Goal: Information Seeking & Learning: Learn about a topic

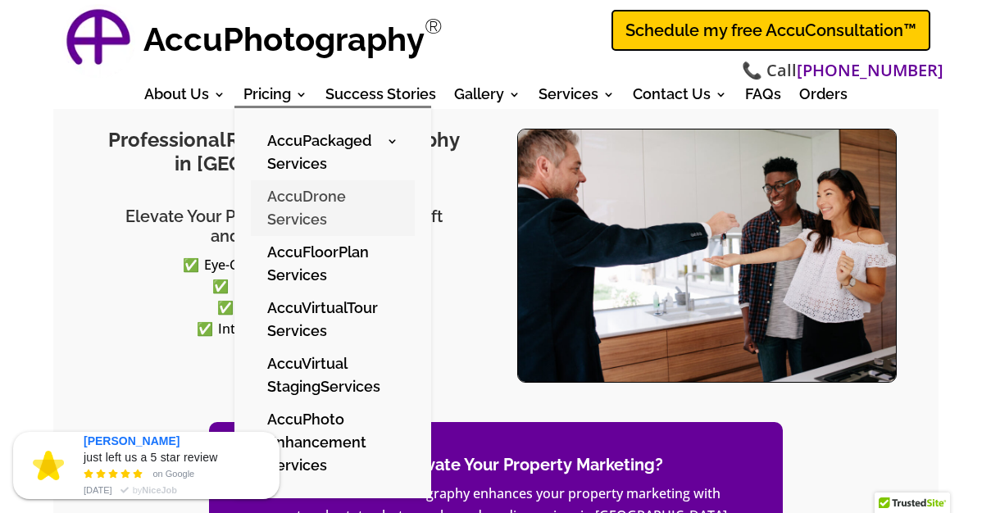
click at [312, 222] on link "AccuDrone Services" at bounding box center [333, 208] width 164 height 56
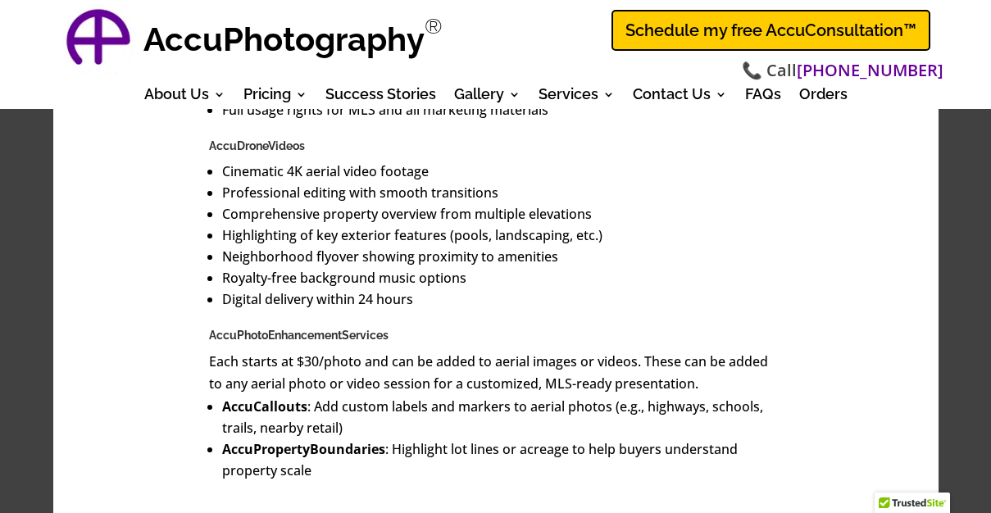
scroll to position [1573, 0]
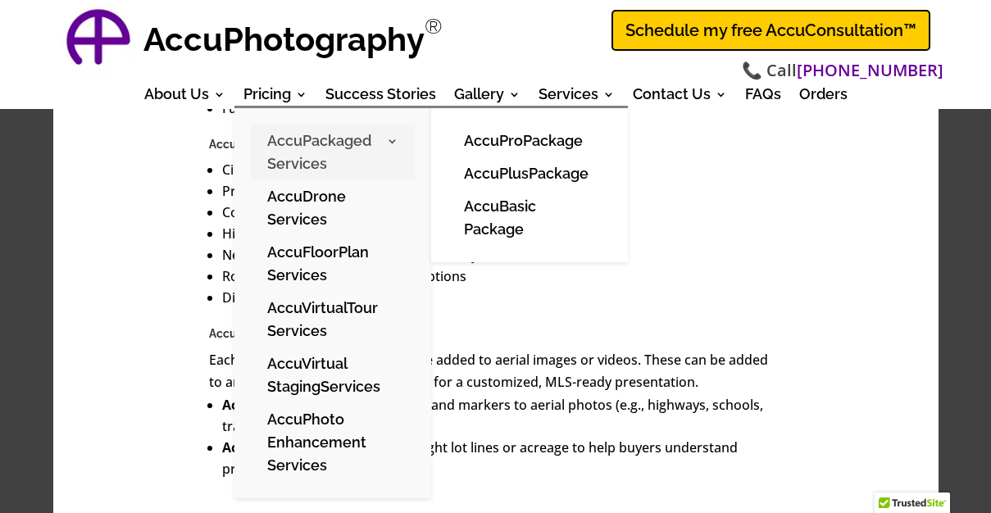
click at [316, 165] on link "AccuPackaged Services" at bounding box center [333, 153] width 164 height 56
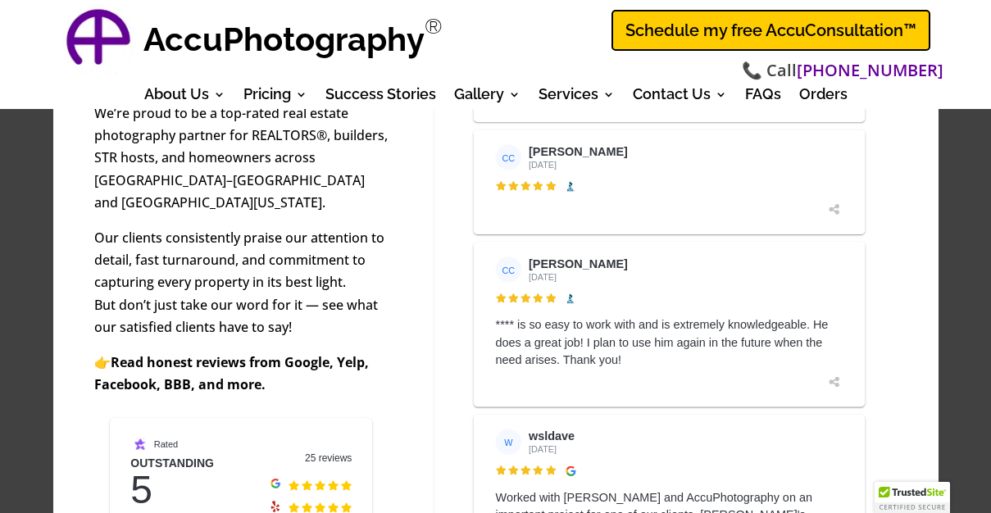
scroll to position [1245, 0]
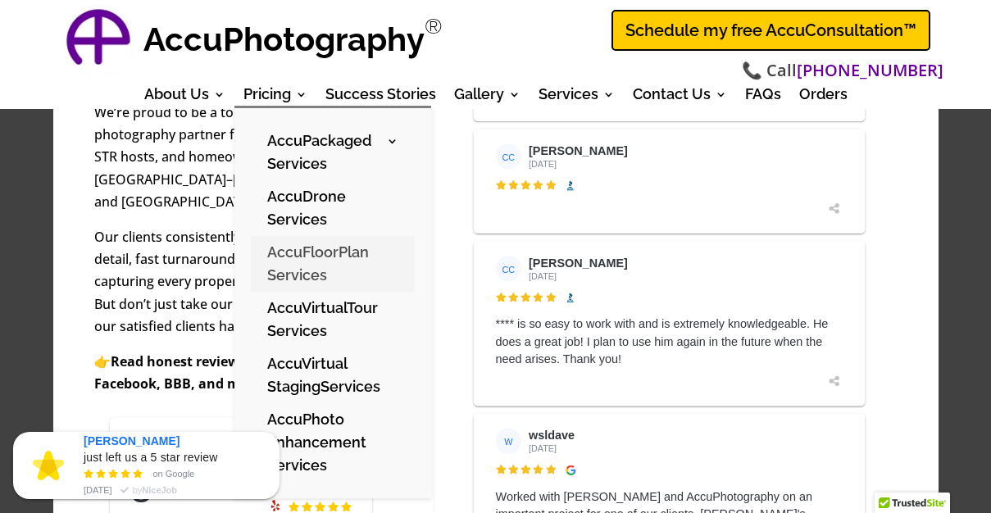
click at [309, 257] on link "AccuFloorPlan Services" at bounding box center [333, 264] width 164 height 56
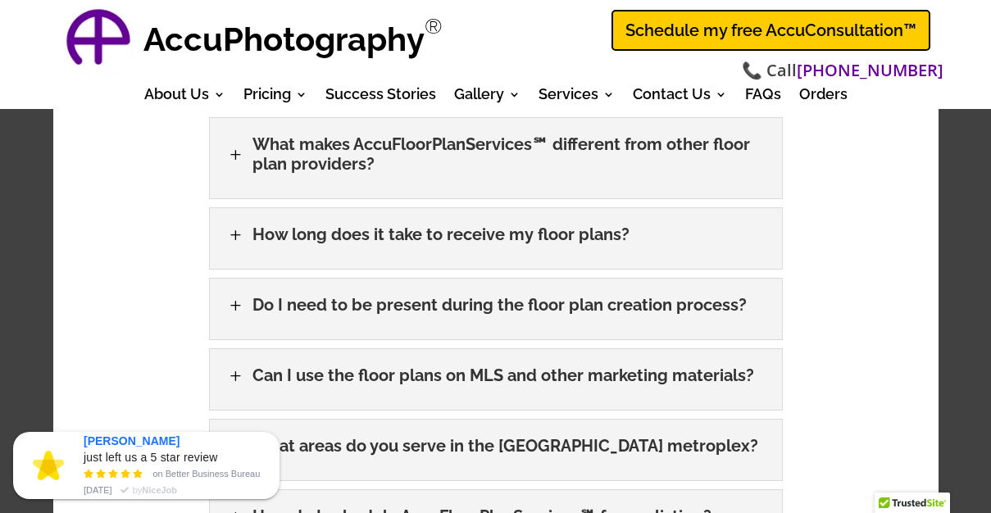
scroll to position [3146, 0]
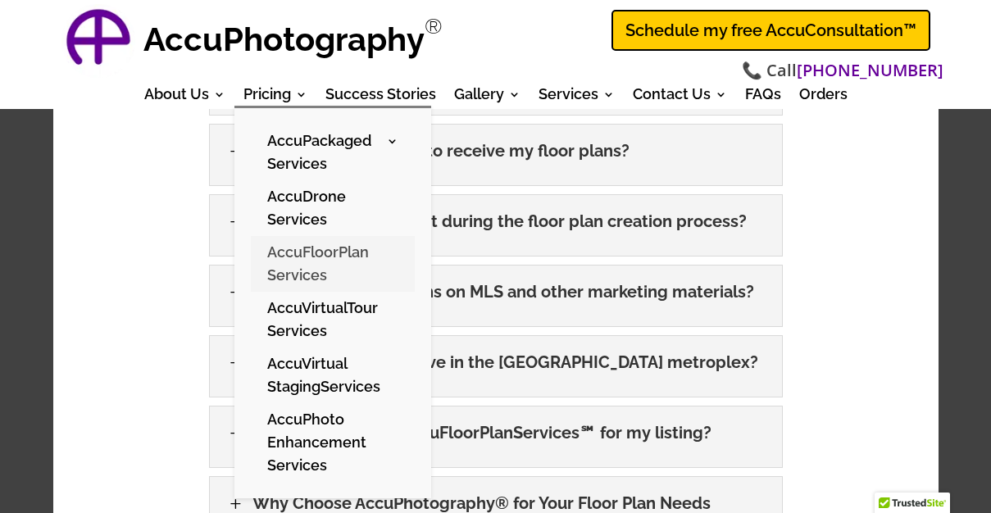
click at [349, 256] on link "AccuFloorPlan Services" at bounding box center [333, 264] width 164 height 56
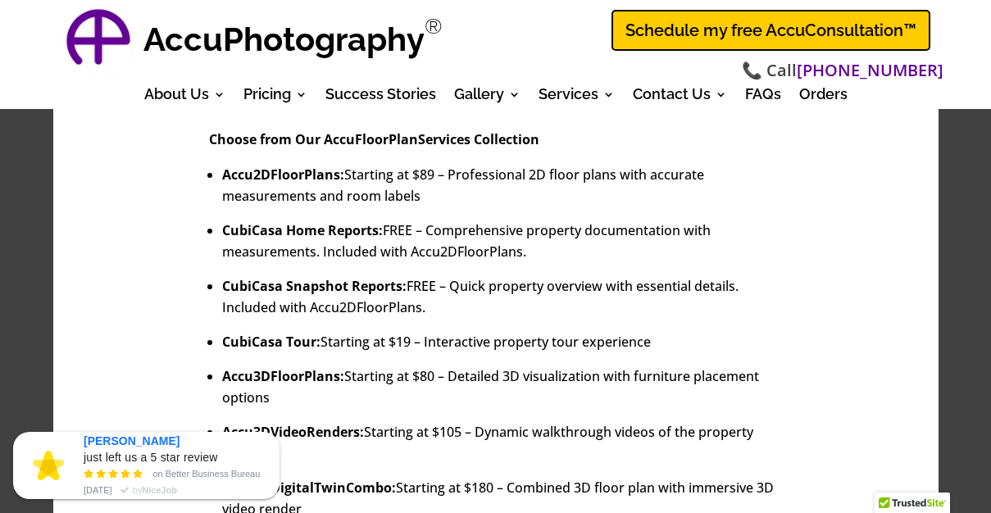
scroll to position [983, 0]
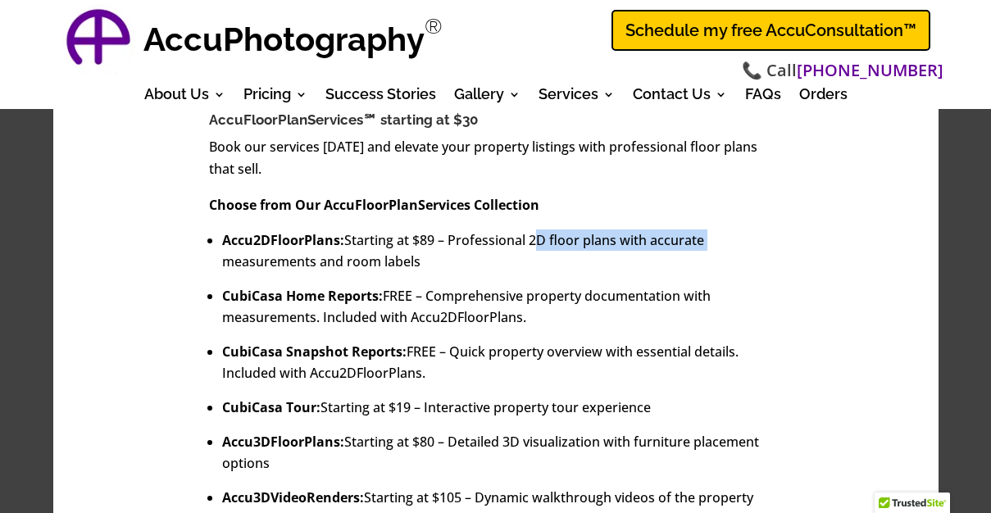
drag, startPoint x: 530, startPoint y: 217, endPoint x: 724, endPoint y: 230, distance: 194.6
click at [719, 229] on li "Accu2DFloorPlans: Starting at $89 – Professional 2D floor plans with accurate m…" at bounding box center [502, 250] width 560 height 43
click at [764, 246] on li "Accu2DFloorPlans: Starting at $89 – Professional 2D floor plans with accurate m…" at bounding box center [502, 250] width 560 height 43
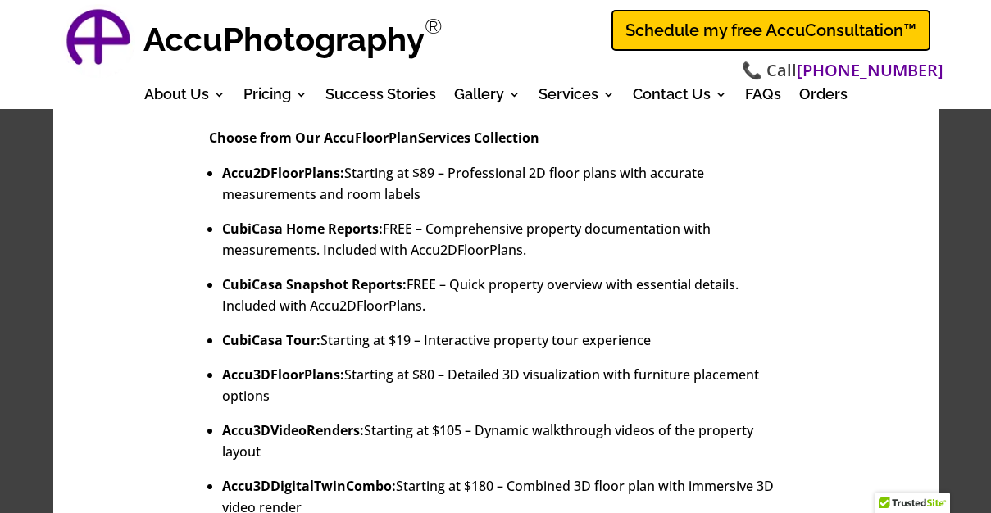
scroll to position [1049, 0]
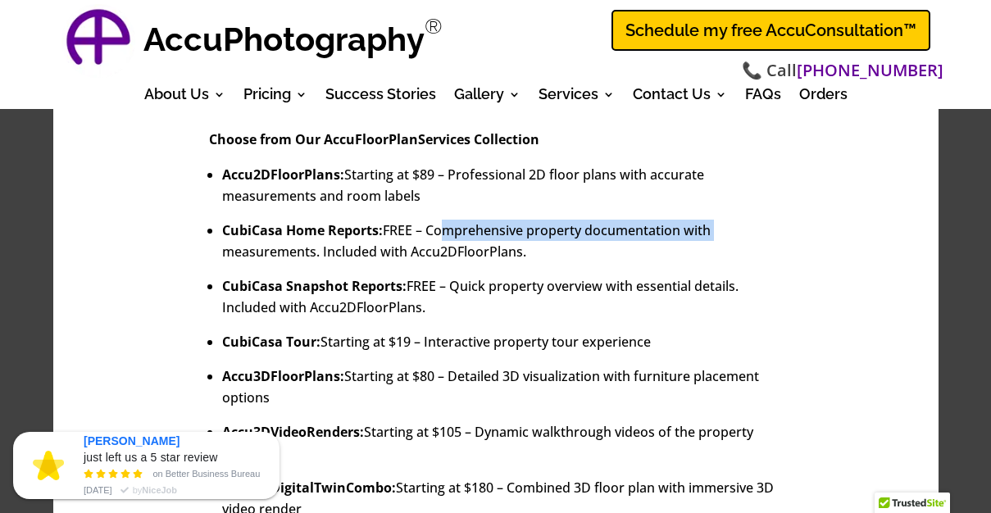
drag, startPoint x: 433, startPoint y: 205, endPoint x: 740, endPoint y: 217, distance: 307.5
click at [740, 220] on li "CubiCasa Home Reports: FREE – Comprehensive property documentation with measure…" at bounding box center [502, 241] width 560 height 43
click at [748, 220] on li "CubiCasa Home Reports: FREE – Comprehensive property documentation with measure…" at bounding box center [502, 241] width 560 height 43
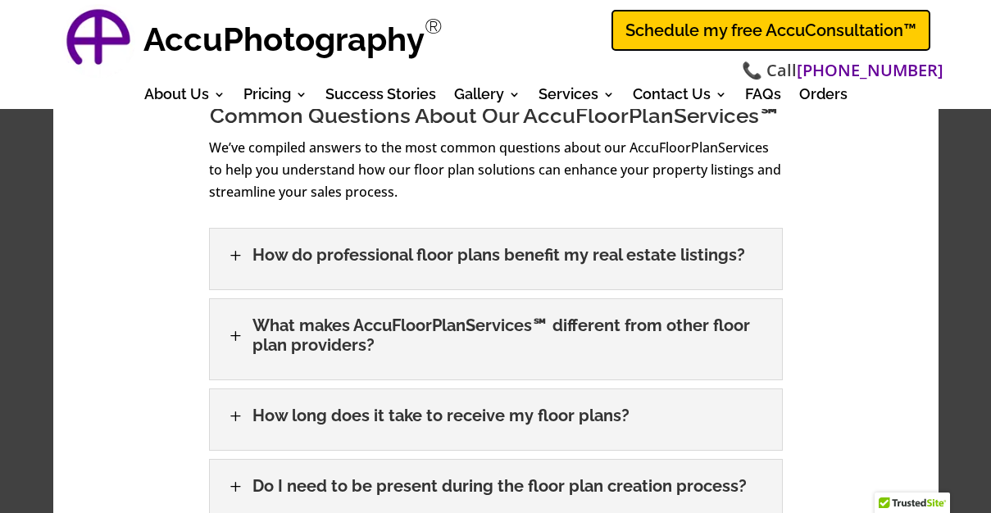
scroll to position [2884, 0]
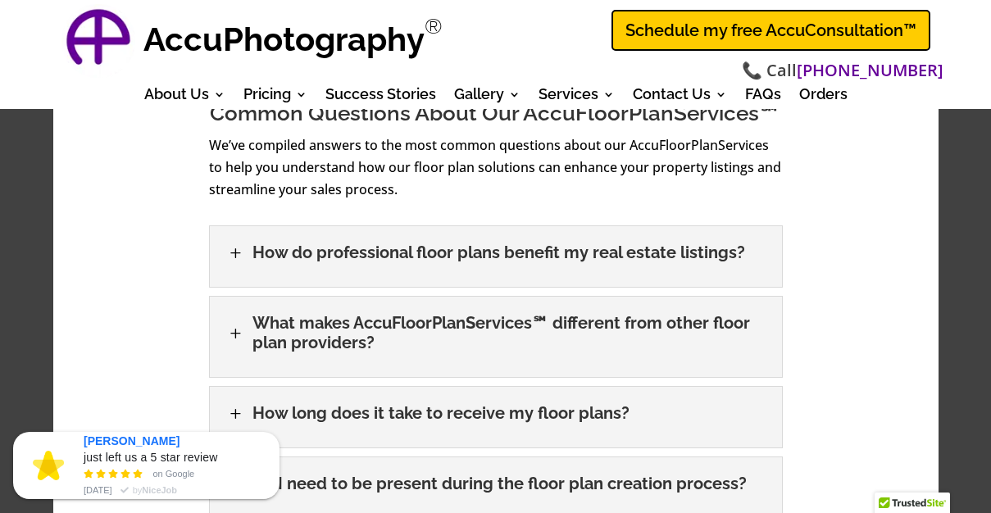
click at [581, 243] on h3 "How do professional floor plans benefit my real estate listings?" at bounding box center [498, 253] width 492 height 20
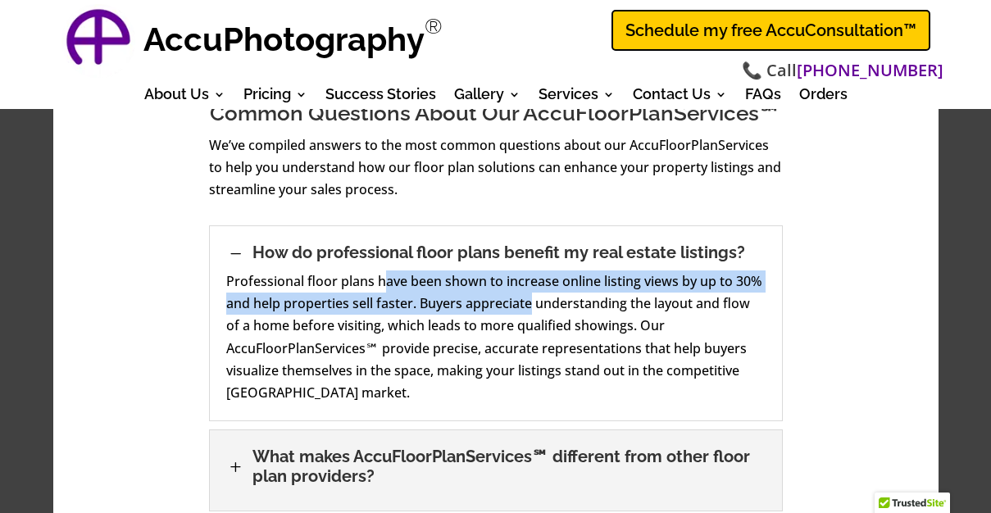
drag, startPoint x: 383, startPoint y: 188, endPoint x: 530, endPoint y: 205, distance: 148.4
click at [530, 270] on div "Professional floor plans have been shown to increase online listing views by up…" at bounding box center [495, 337] width 539 height 134
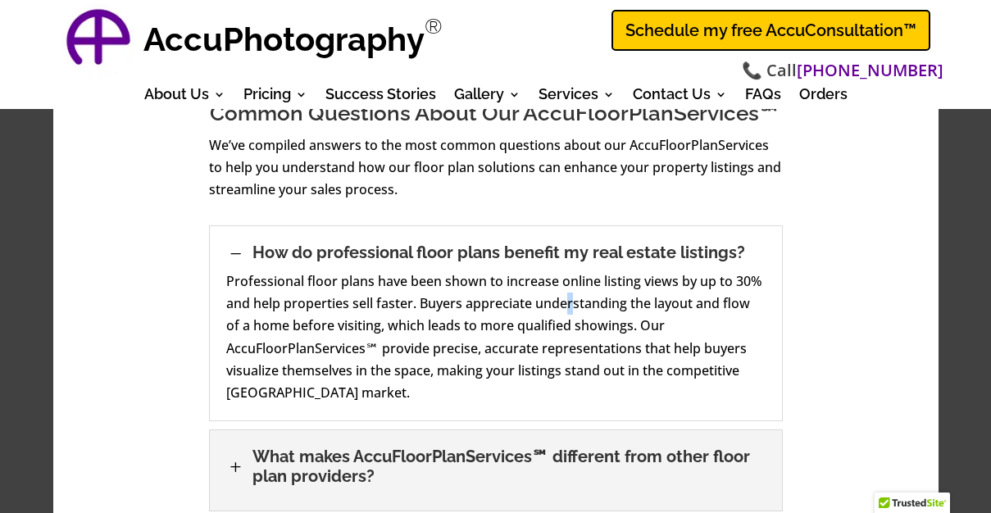
click at [568, 270] on div "Professional floor plans have been shown to increase online listing views by up…" at bounding box center [495, 337] width 539 height 134
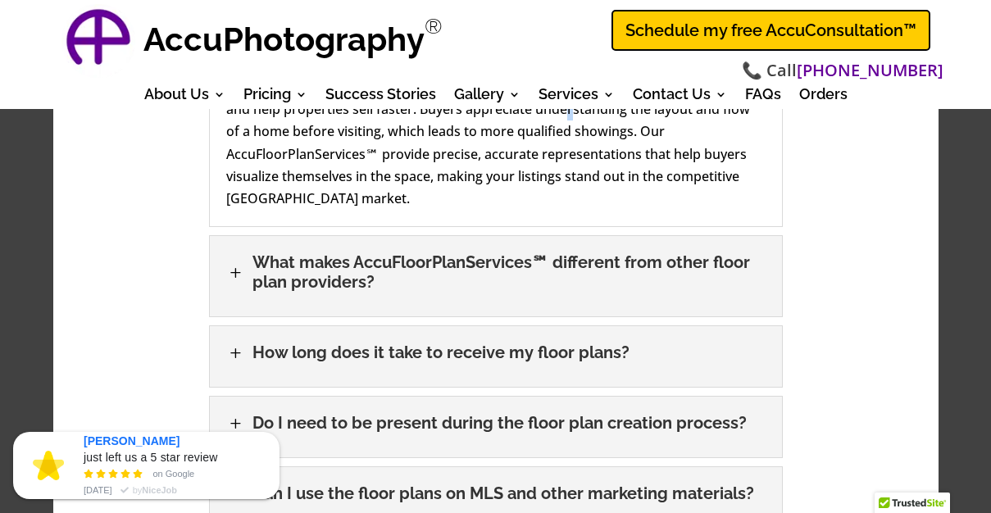
scroll to position [3081, 0]
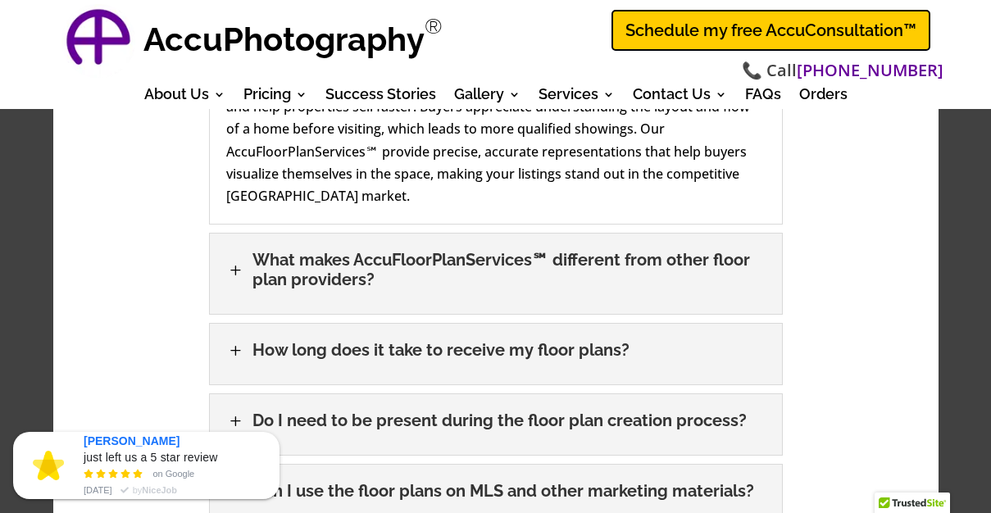
click at [278, 250] on h3 "What makes AccuFloorPlanServices℠ different from other floor plan providers?" at bounding box center [508, 269] width 513 height 39
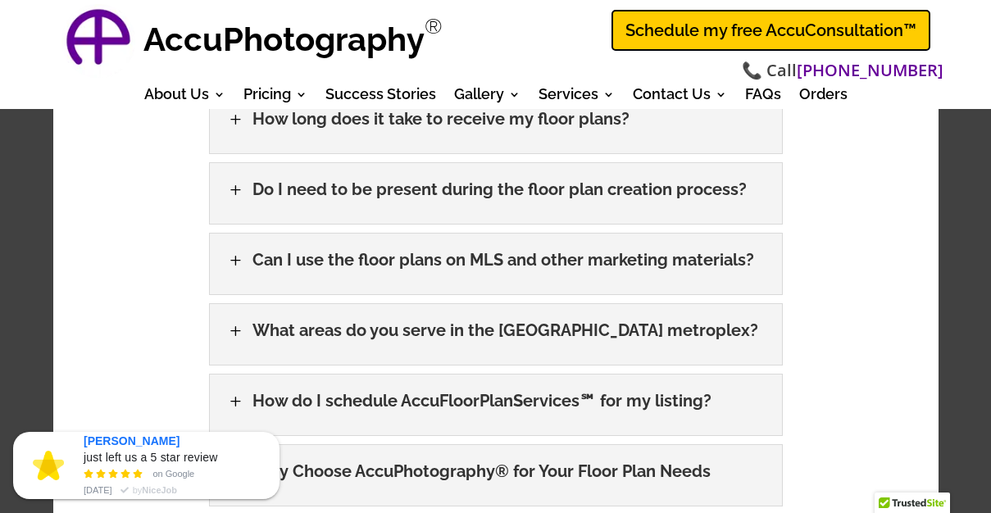
scroll to position [3343, 0]
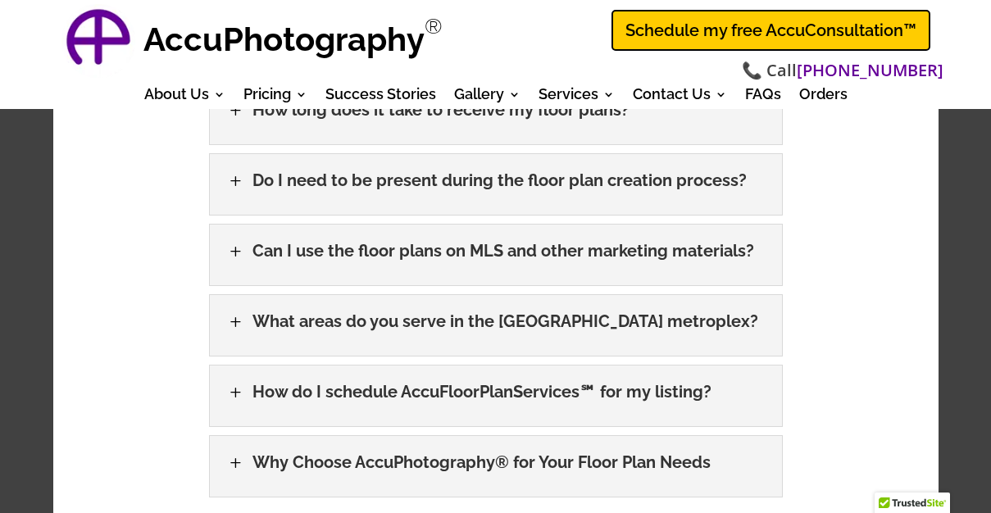
click at [313, 241] on h3 "Can I use the floor plans on MLS and other marketing materials?" at bounding box center [502, 251] width 501 height 20
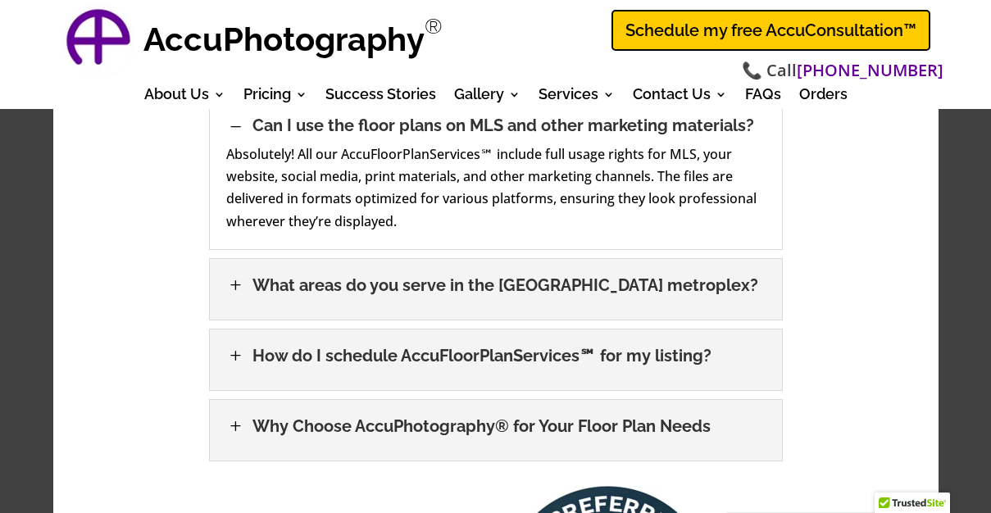
scroll to position [3317, 0]
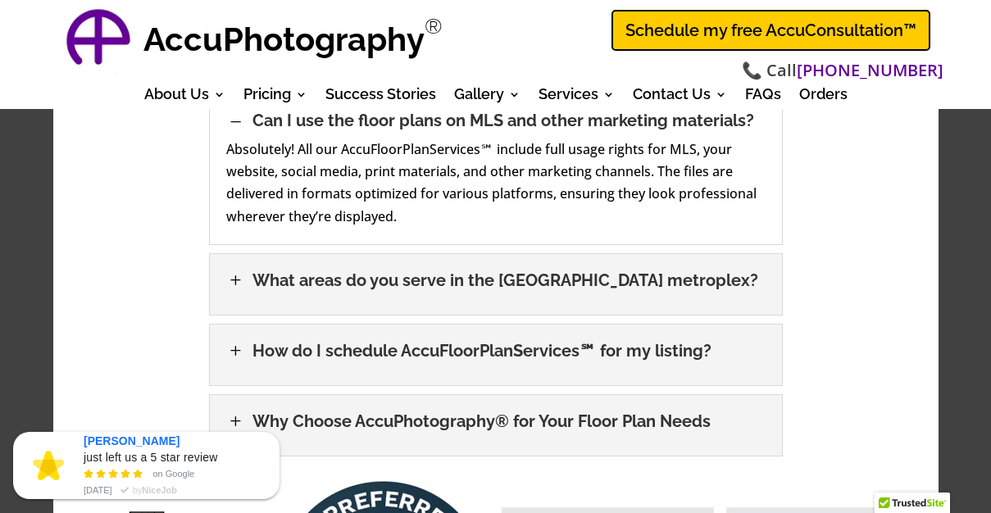
click at [348, 270] on h3 "What areas do you serve in the Dallas-Fort Worth metroplex?" at bounding box center [505, 280] width 506 height 20
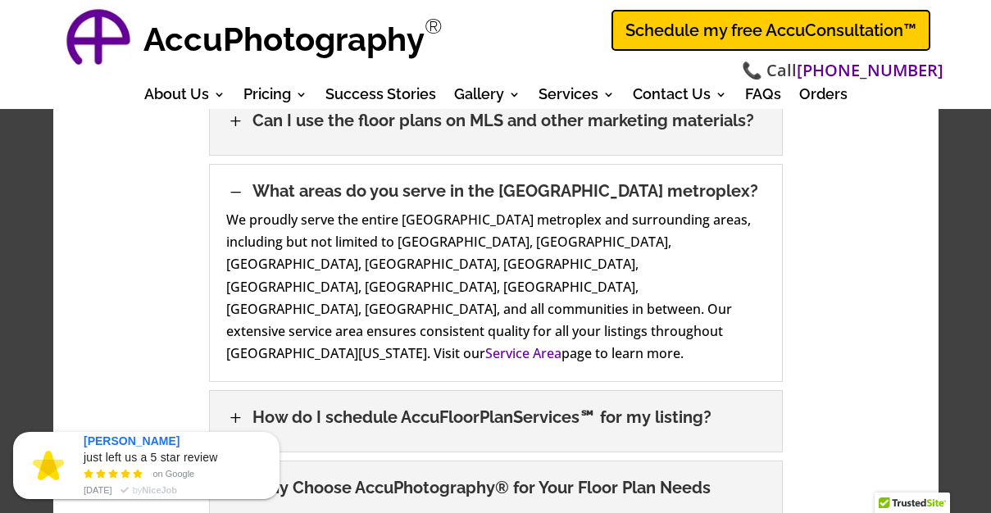
scroll to position [3383, 0]
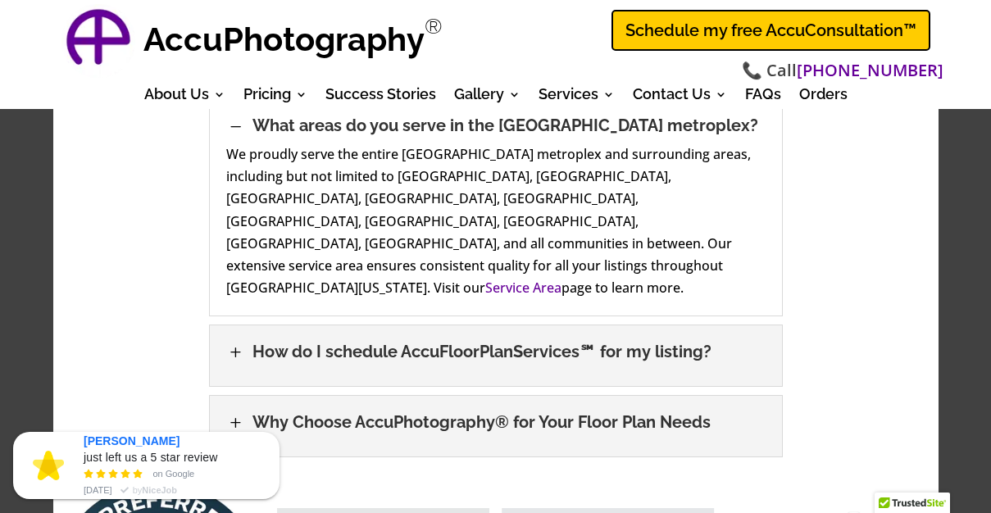
click at [311, 342] on h3 "How do I schedule AccuFloorPlanServices℠ for my listing?" at bounding box center [481, 352] width 459 height 20
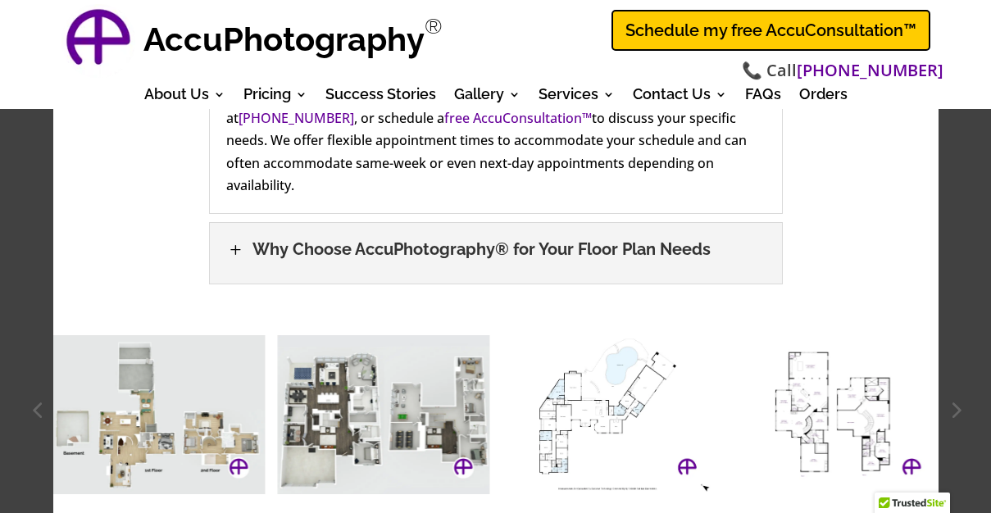
scroll to position [3514, 0]
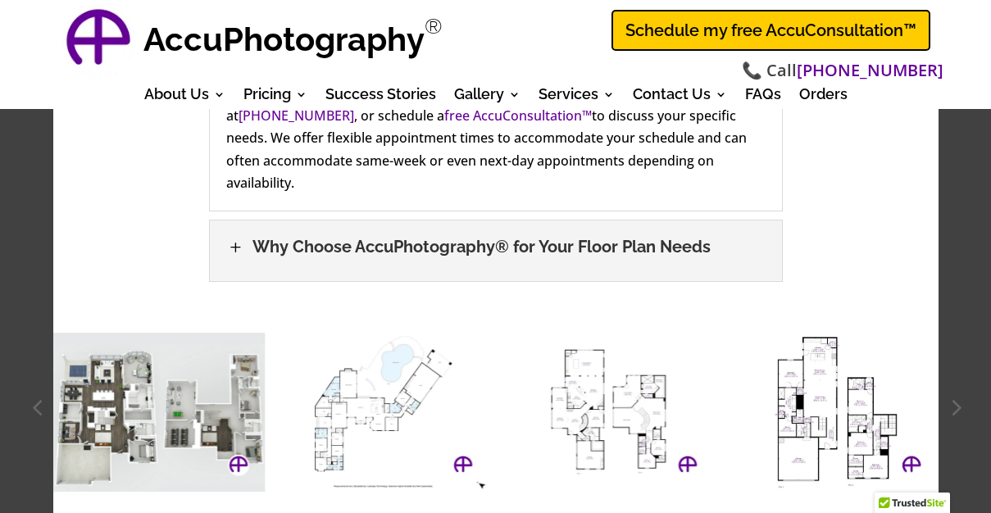
click at [342, 237] on h3 "Why Choose AccuPhotography® for Your Floor Plan Needs" at bounding box center [481, 247] width 458 height 20
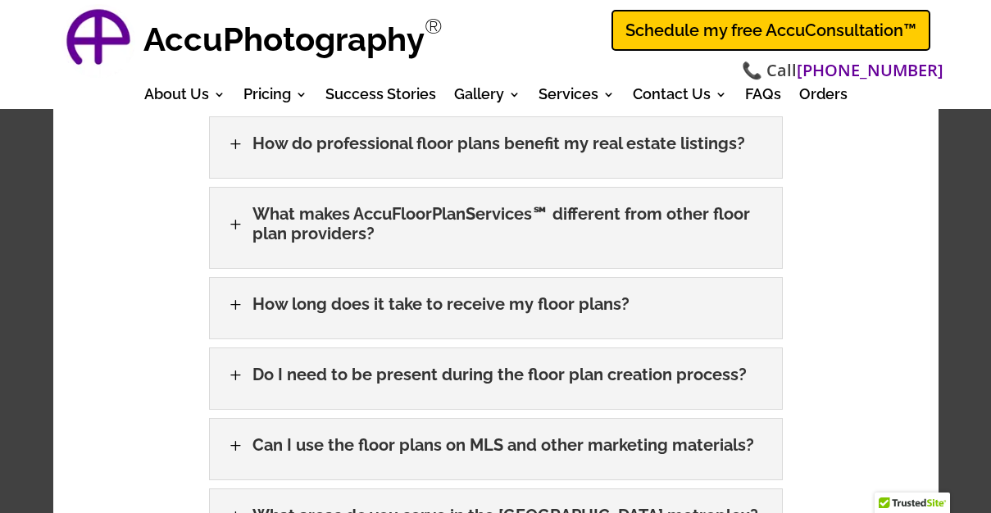
scroll to position [2990, 0]
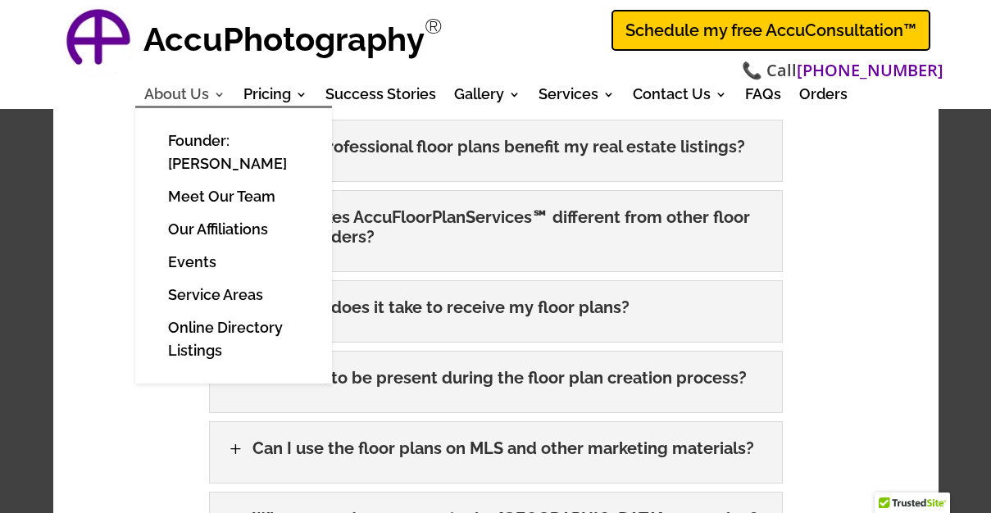
click at [160, 94] on link "About Us" at bounding box center [184, 97] width 81 height 18
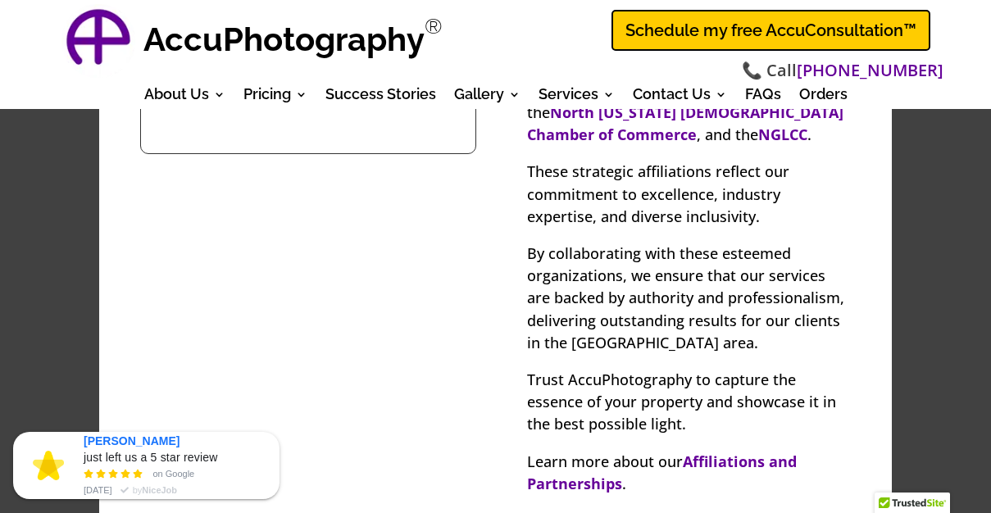
scroll to position [4637, 0]
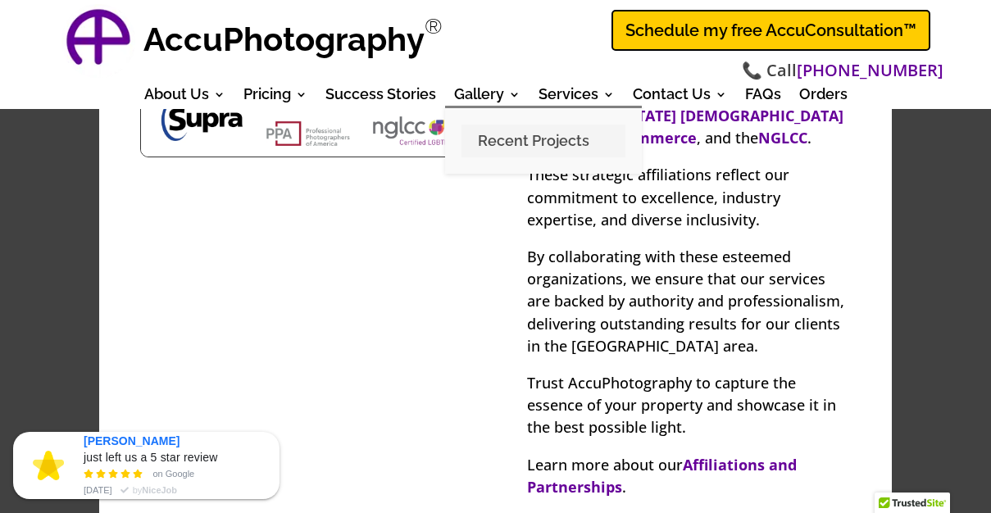
click at [487, 138] on link "Recent Projects" at bounding box center [543, 141] width 164 height 33
